Goal: Transaction & Acquisition: Purchase product/service

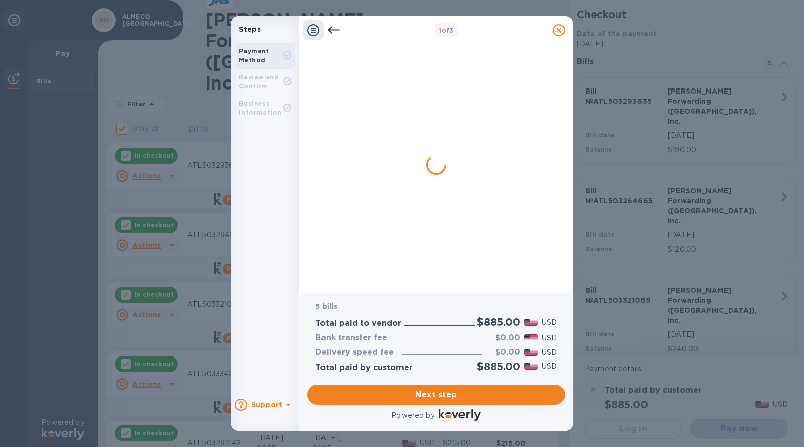
checkbox input "false"
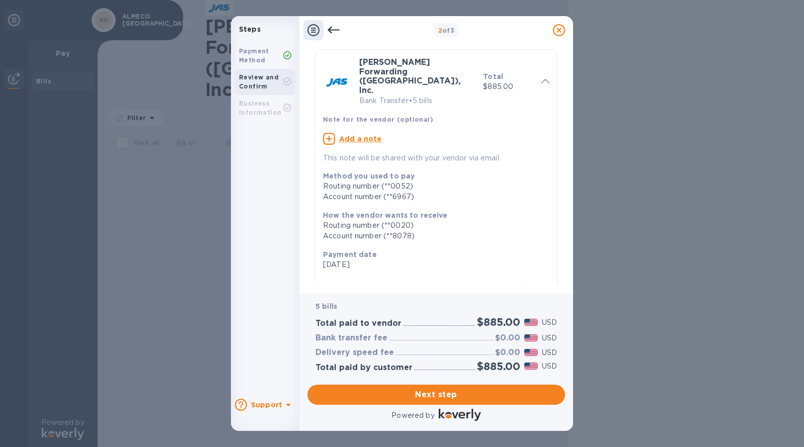
scroll to position [29, 0]
click at [370, 136] on u "Add a note" at bounding box center [360, 140] width 43 height 8
click at [377, 137] on textarea at bounding box center [428, 141] width 210 height 9
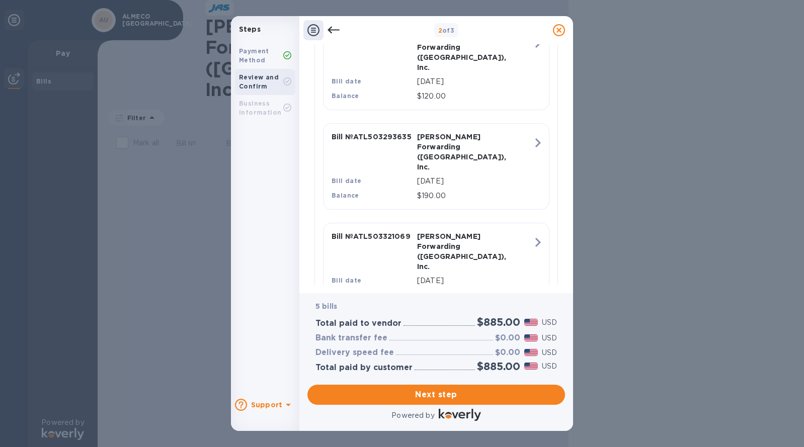
scroll to position [419, 0]
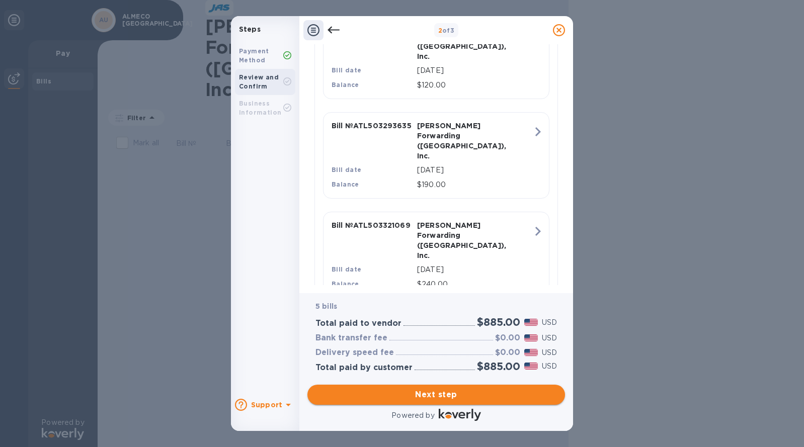
type textarea "Almeco USA Invoice Fees"
click at [427, 393] on span "Next step" at bounding box center [436, 395] width 242 height 12
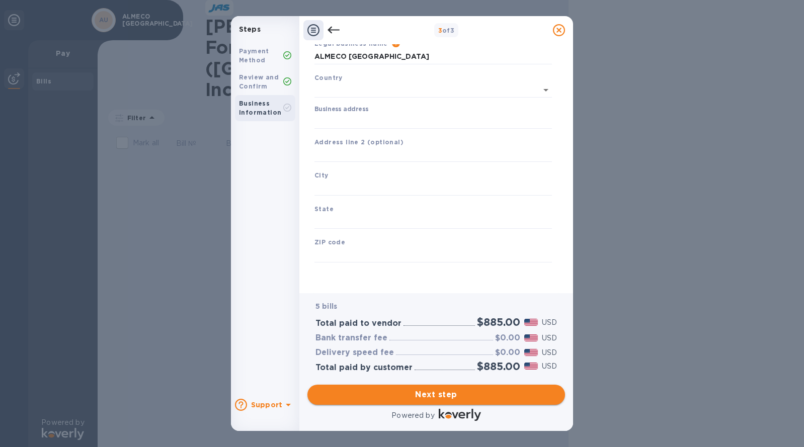
type input "[GEOGRAPHIC_DATA]"
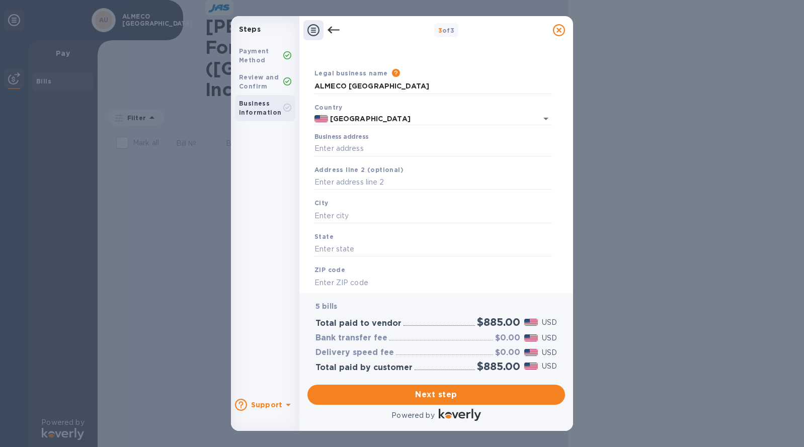
scroll to position [0, 0]
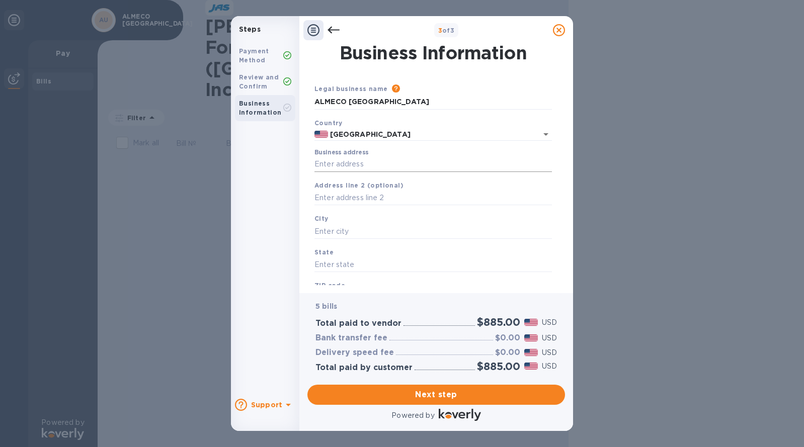
click at [353, 170] on input "Business address" at bounding box center [432, 164] width 237 height 15
type input "[STREET_ADDRESS]"
type input "[GEOGRAPHIC_DATA]"
type input "GA"
type input "30043"
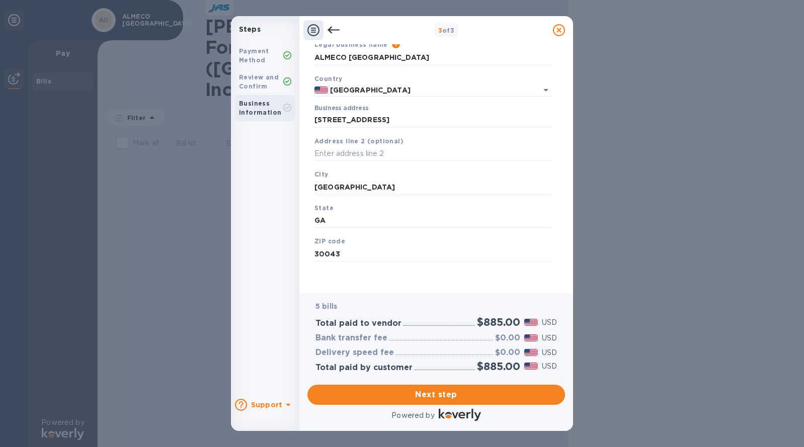
scroll to position [45, 0]
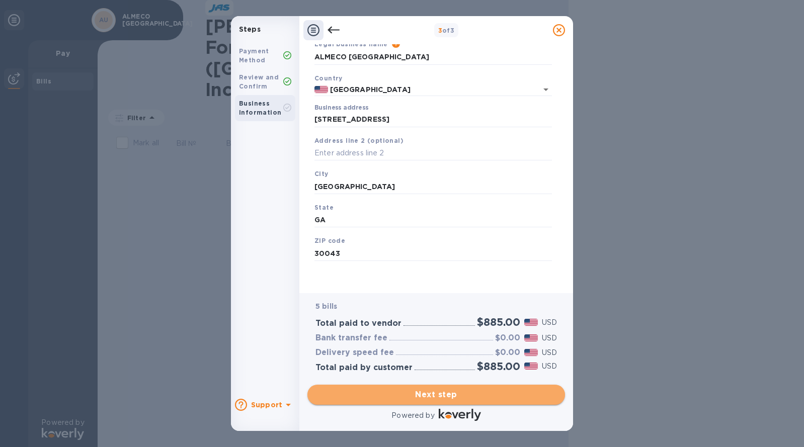
click at [438, 390] on span "Next step" at bounding box center [436, 395] width 242 height 12
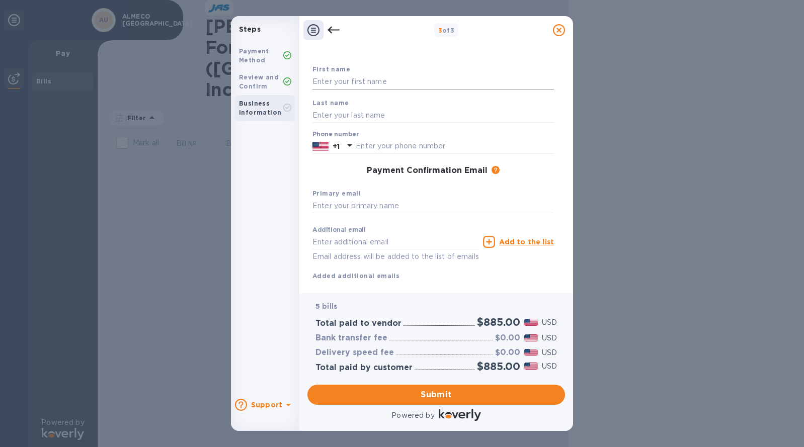
click at [424, 79] on input "text" at bounding box center [433, 81] width 242 height 15
click at [408, 78] on input "text" at bounding box center [433, 81] width 242 height 15
type input "[PERSON_NAME]"
type input "Wentz"
paste input "7704493454"
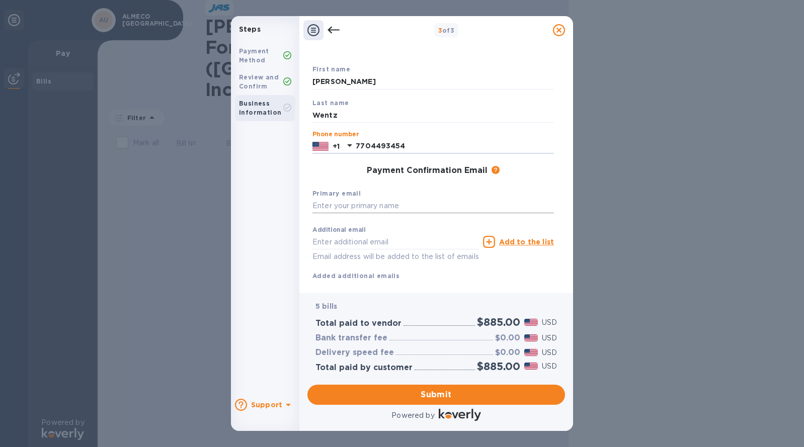
type input "7704493454"
click at [419, 204] on input "text" at bounding box center [433, 206] width 242 height 15
drag, startPoint x: 423, startPoint y: 204, endPoint x: 286, endPoint y: 209, distance: 136.9
click at [286, 209] on div "Steps Payment Method Review and Confirm Business Information Support 3 of 3 Pay…" at bounding box center [402, 223] width 342 height 415
click at [447, 205] on input "[EMAIL_ADDRESS][DOMAIN_NAME]" at bounding box center [433, 206] width 242 height 15
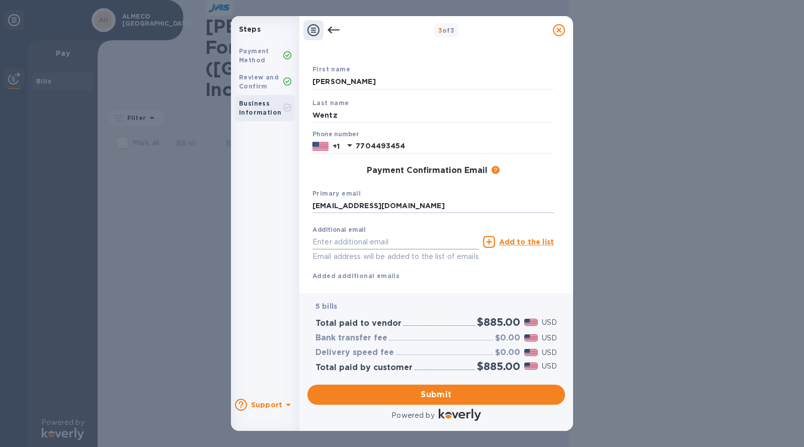
scroll to position [68, 0]
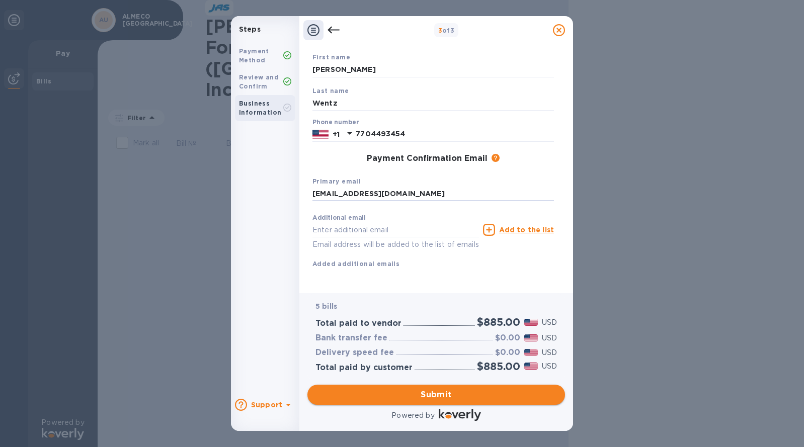
type input "[EMAIL_ADDRESS][DOMAIN_NAME]"
click at [466, 395] on span "Submit" at bounding box center [436, 395] width 242 height 12
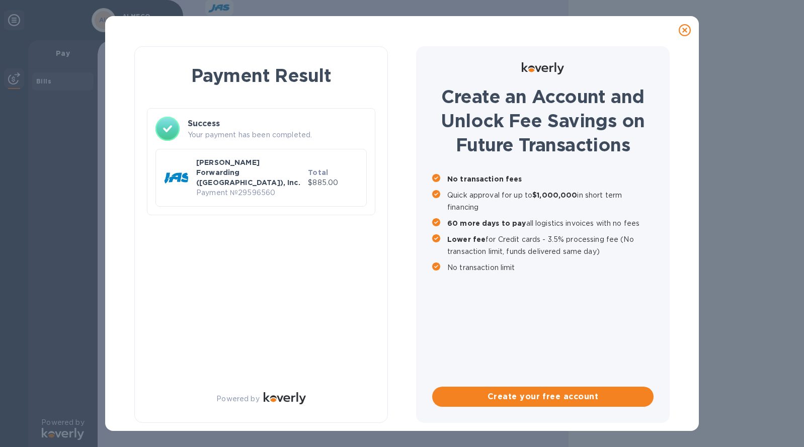
scroll to position [0, 0]
click at [620, 51] on div "Create an Account and Unlock Fee Savings on Future Transactions No transaction …" at bounding box center [543, 234] width 254 height 377
drag, startPoint x: 276, startPoint y: 177, endPoint x: 230, endPoint y: 177, distance: 46.3
click at [230, 188] on p "Payment № 29596560" at bounding box center [250, 193] width 108 height 11
copy p "№ 29596560"
